Goal: Use online tool/utility: Utilize a website feature to perform a specific function

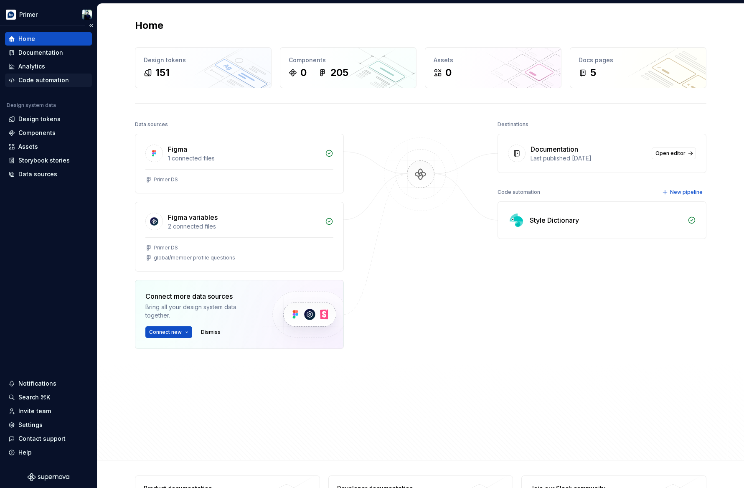
click at [55, 79] on div "Code automation" at bounding box center [43, 80] width 51 height 8
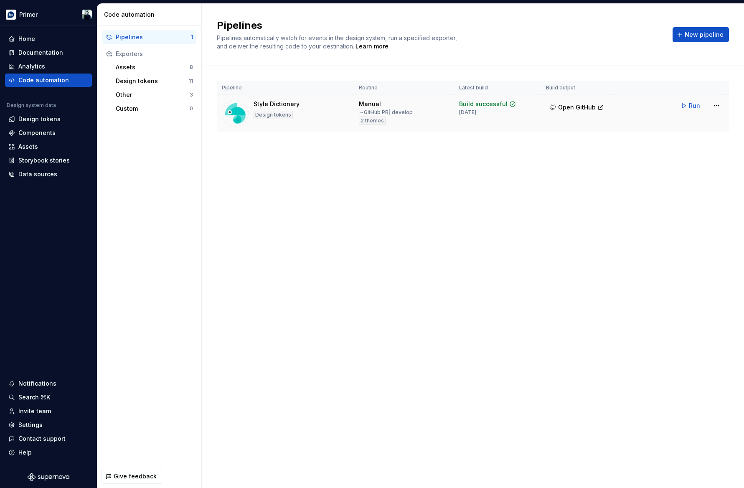
click at [319, 104] on div "Style Dictionary Design tokens" at bounding box center [285, 113] width 127 height 27
click at [686, 105] on button "Run" at bounding box center [691, 105] width 29 height 15
click at [687, 283] on div "Pipelines Pipelines automatically watch for events in the design system, run a …" at bounding box center [473, 246] width 542 height 484
click at [586, 110] on span "Open GitHub" at bounding box center [577, 107] width 38 height 8
click at [695, 106] on span "Run" at bounding box center [694, 106] width 11 height 8
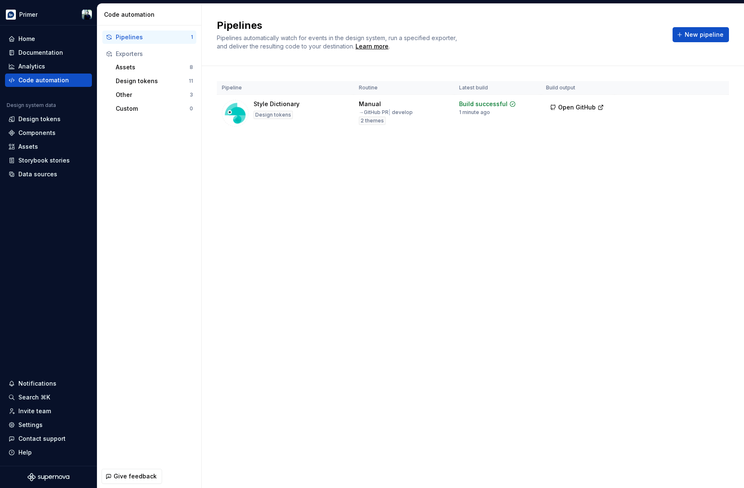
click at [579, 296] on div "Pipelines Pipelines automatically watch for events in the design system, run a …" at bounding box center [473, 246] width 542 height 484
click at [142, 80] on div "Design tokens" at bounding box center [152, 81] width 73 height 8
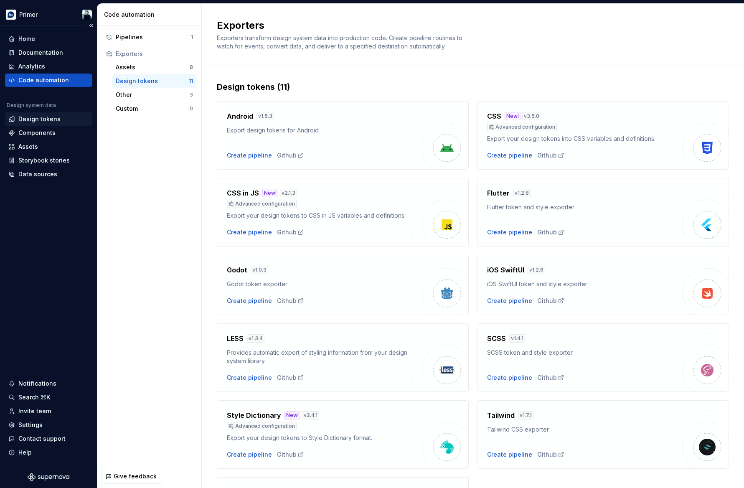
click at [63, 125] on div "Design tokens" at bounding box center [48, 118] width 87 height 13
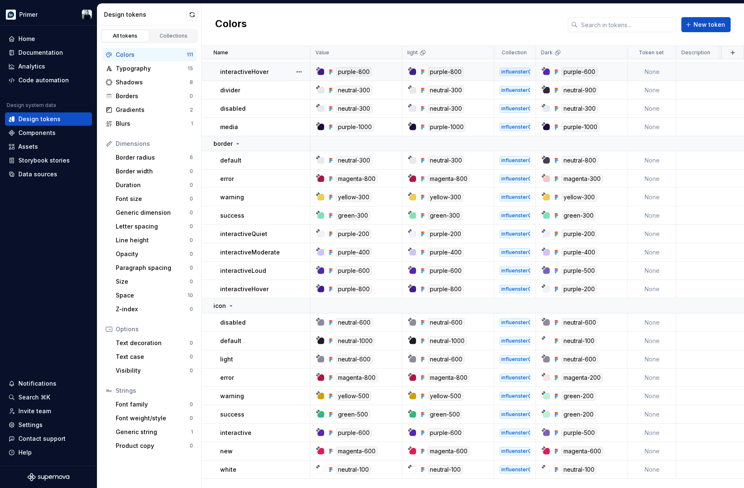
scroll to position [1782, 0]
